Goal: Transaction & Acquisition: Purchase product/service

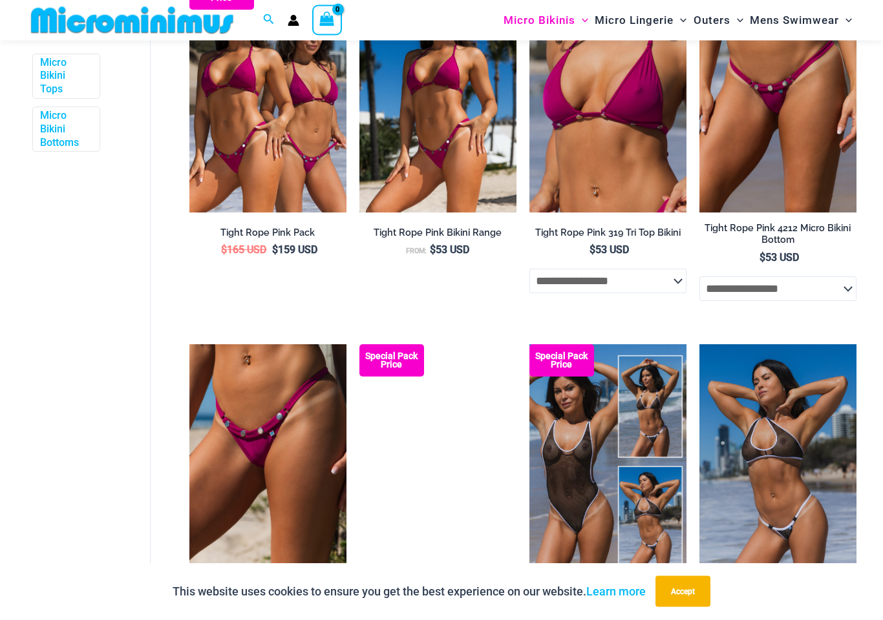
scroll to position [487, 0]
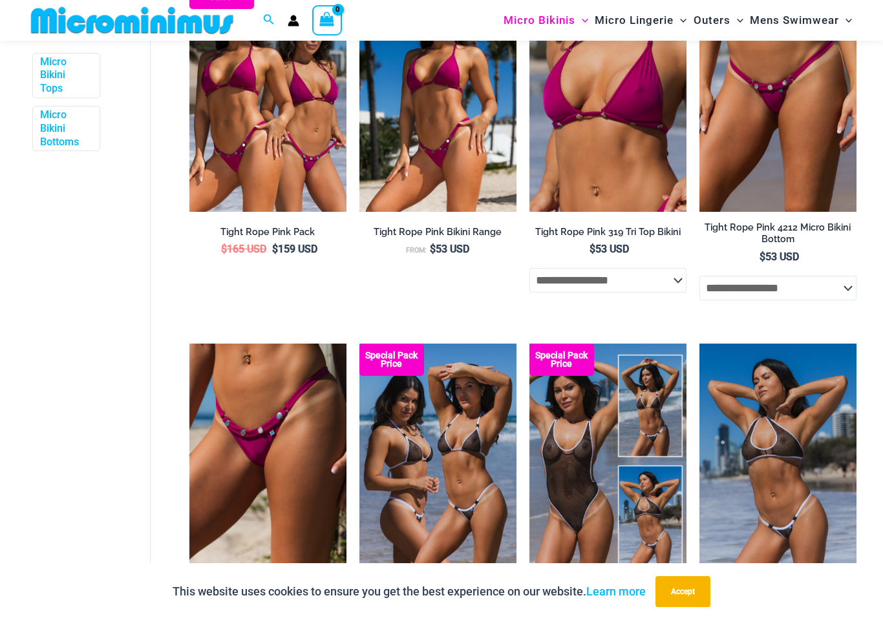
click at [529, 344] on img at bounding box center [529, 344] width 0 height 0
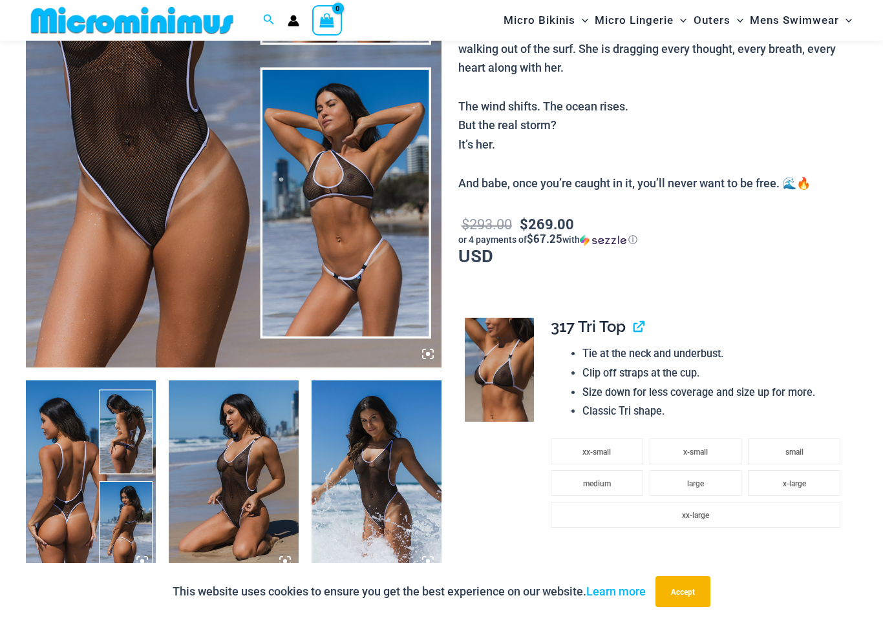
scroll to position [387, 0]
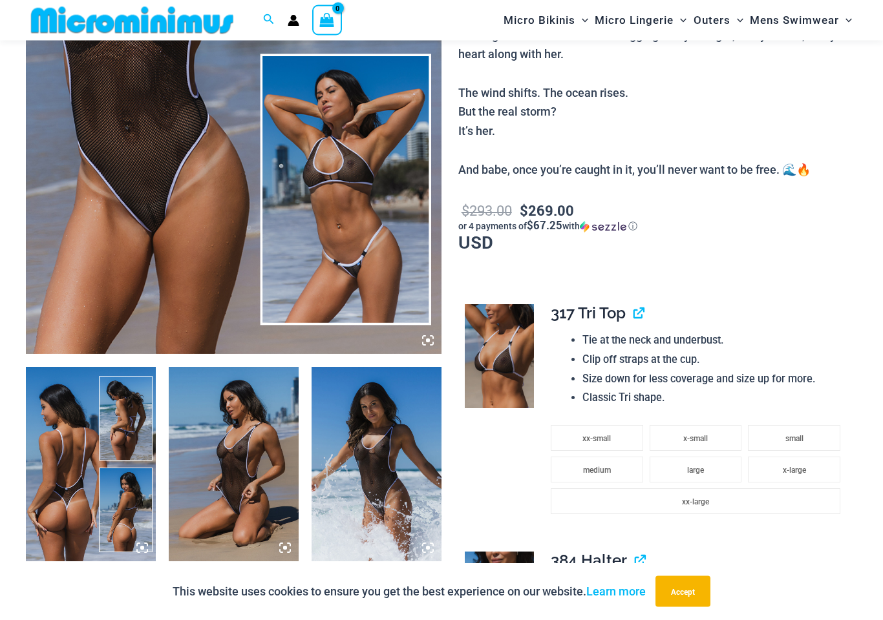
click at [91, 465] on img at bounding box center [91, 465] width 130 height 195
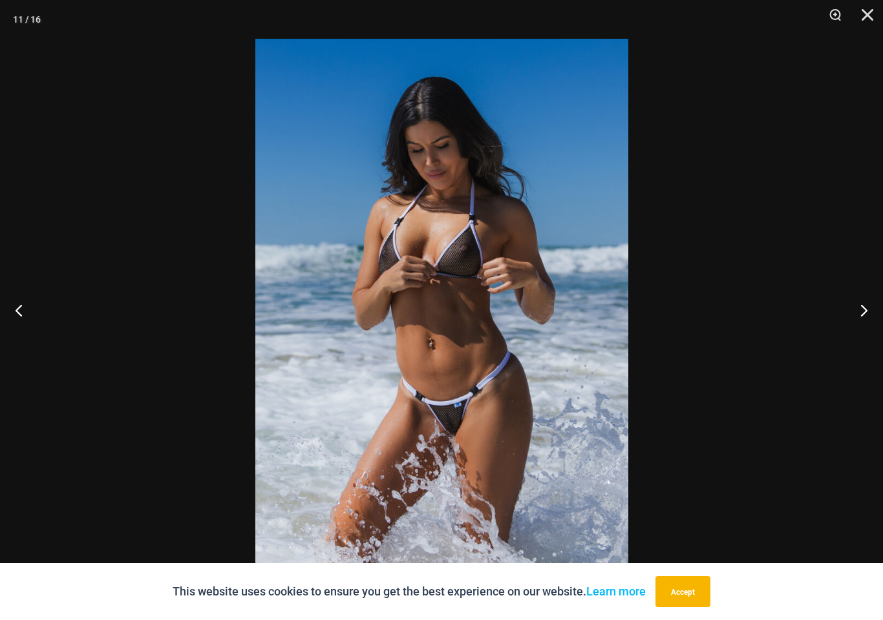
click at [865, 10] on button "Close" at bounding box center [863, 19] width 32 height 39
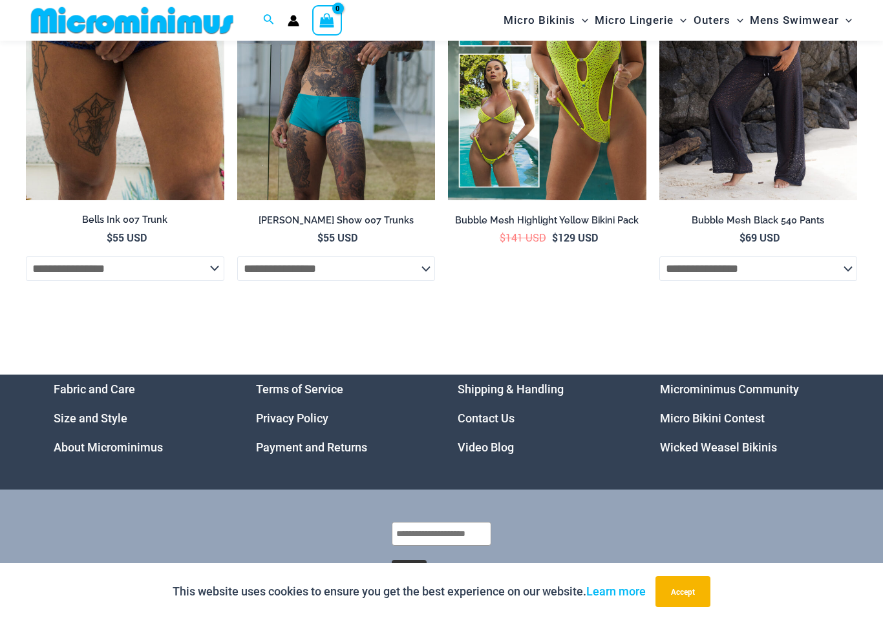
scroll to position [4931, 0]
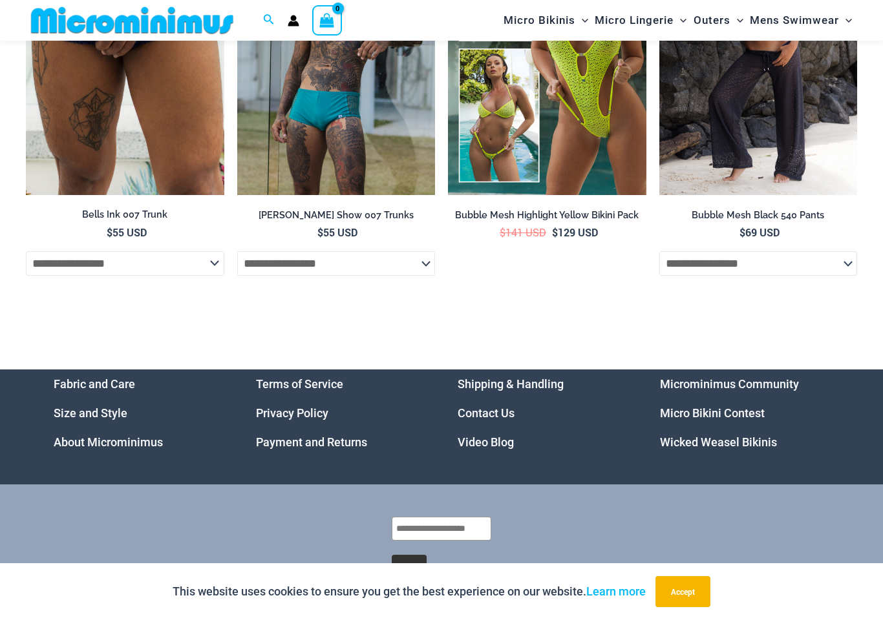
click at [778, 377] on link "Microminimus Community" at bounding box center [729, 384] width 139 height 14
